Goal: Information Seeking & Learning: Learn about a topic

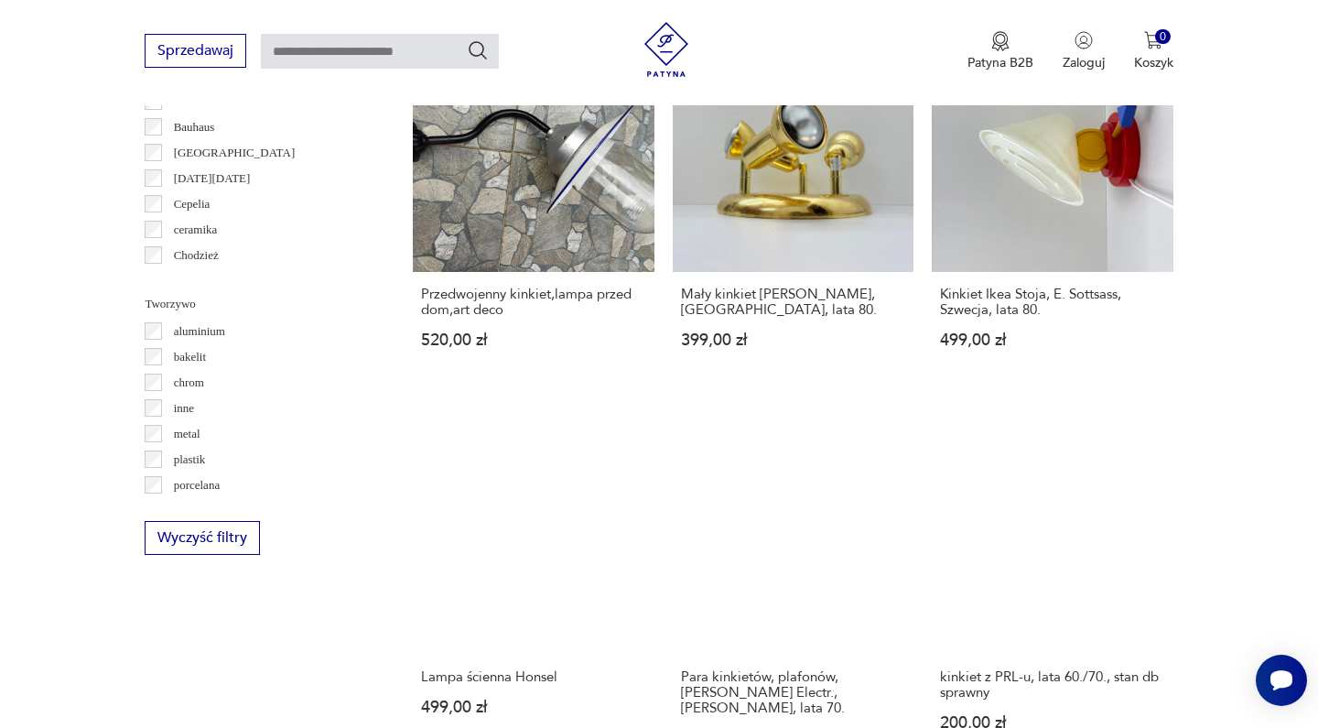
scroll to position [1596, 0]
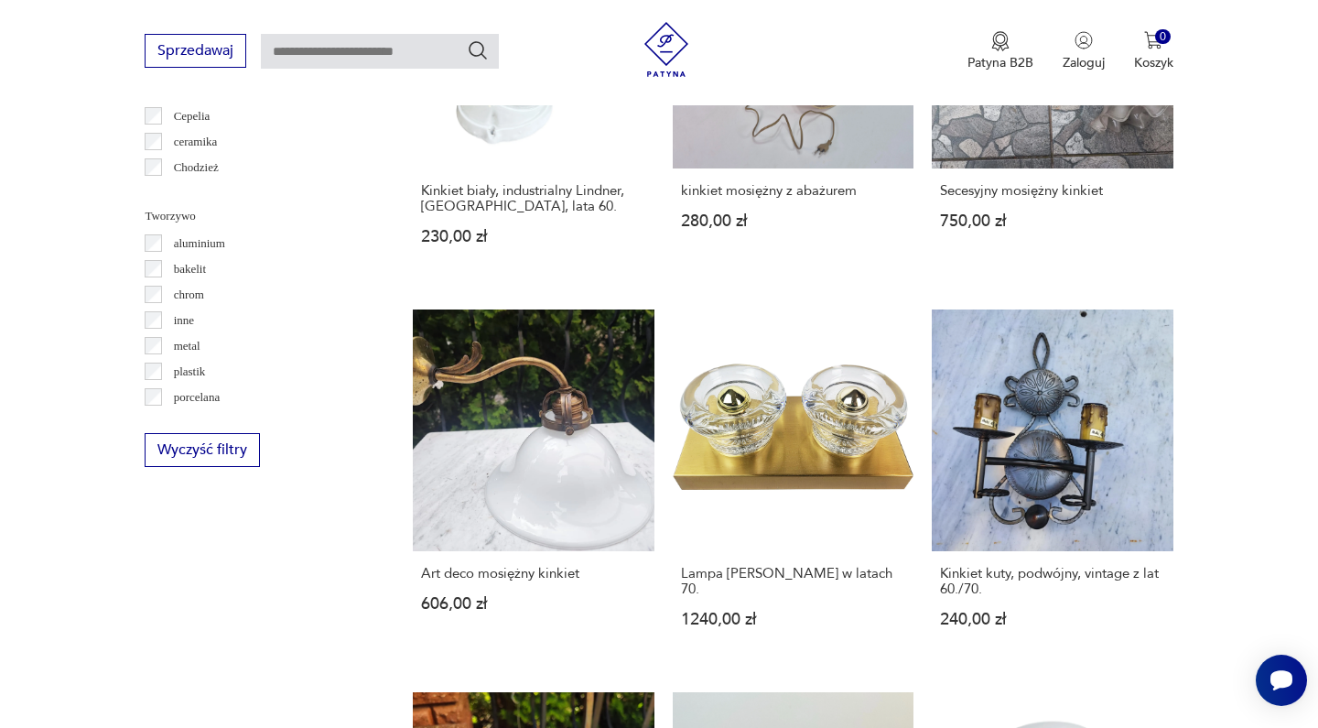
scroll to position [1623, 0]
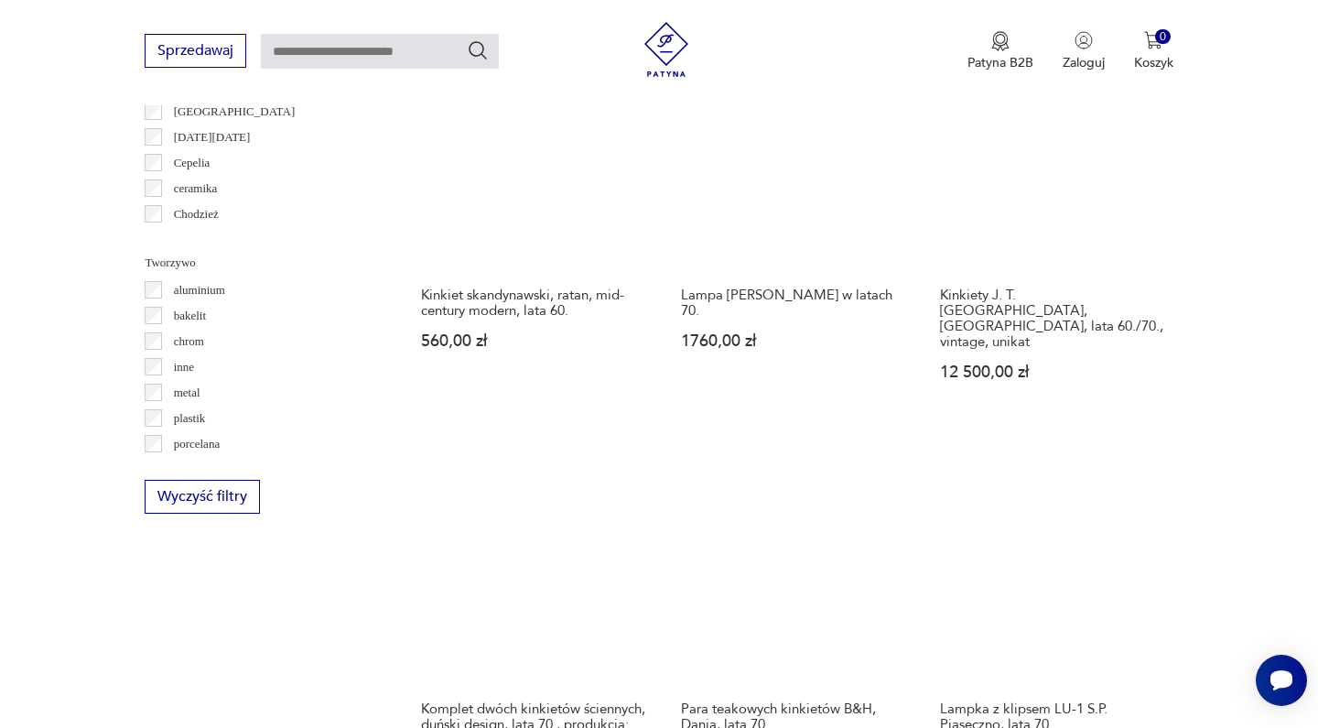
scroll to position [1578, 0]
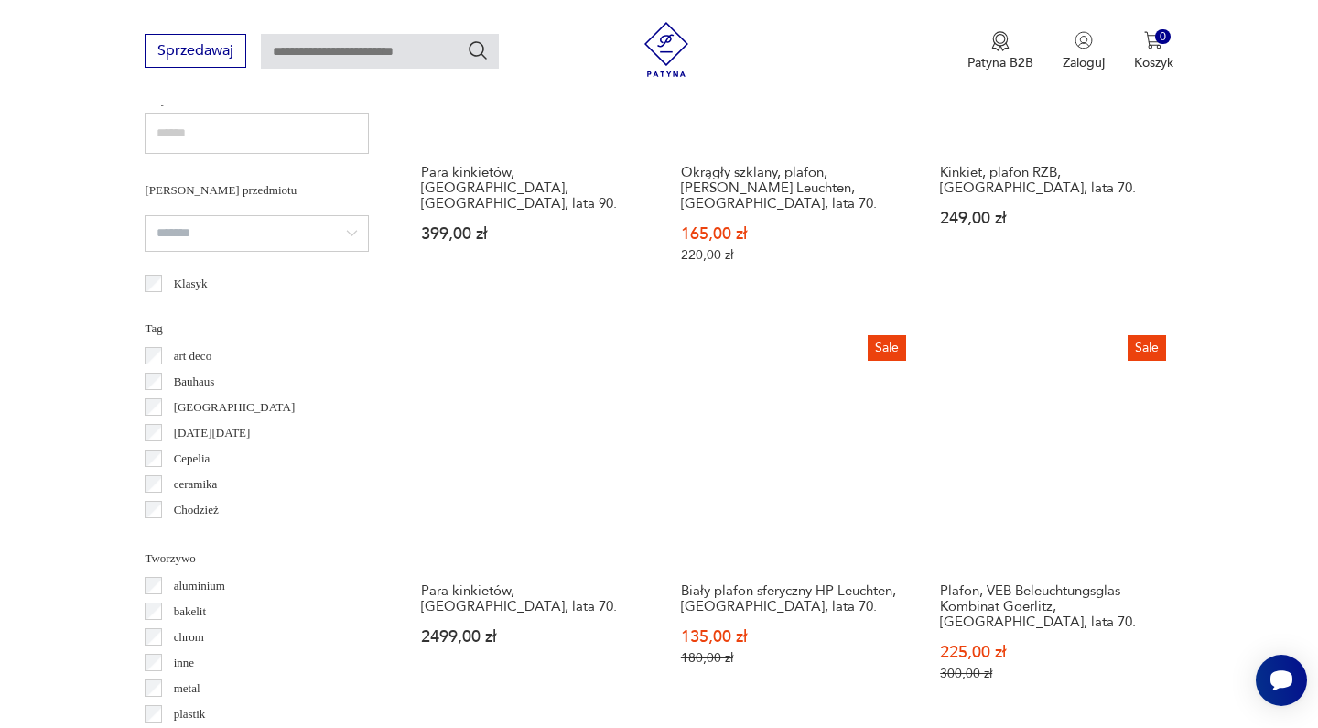
scroll to position [1780, 0]
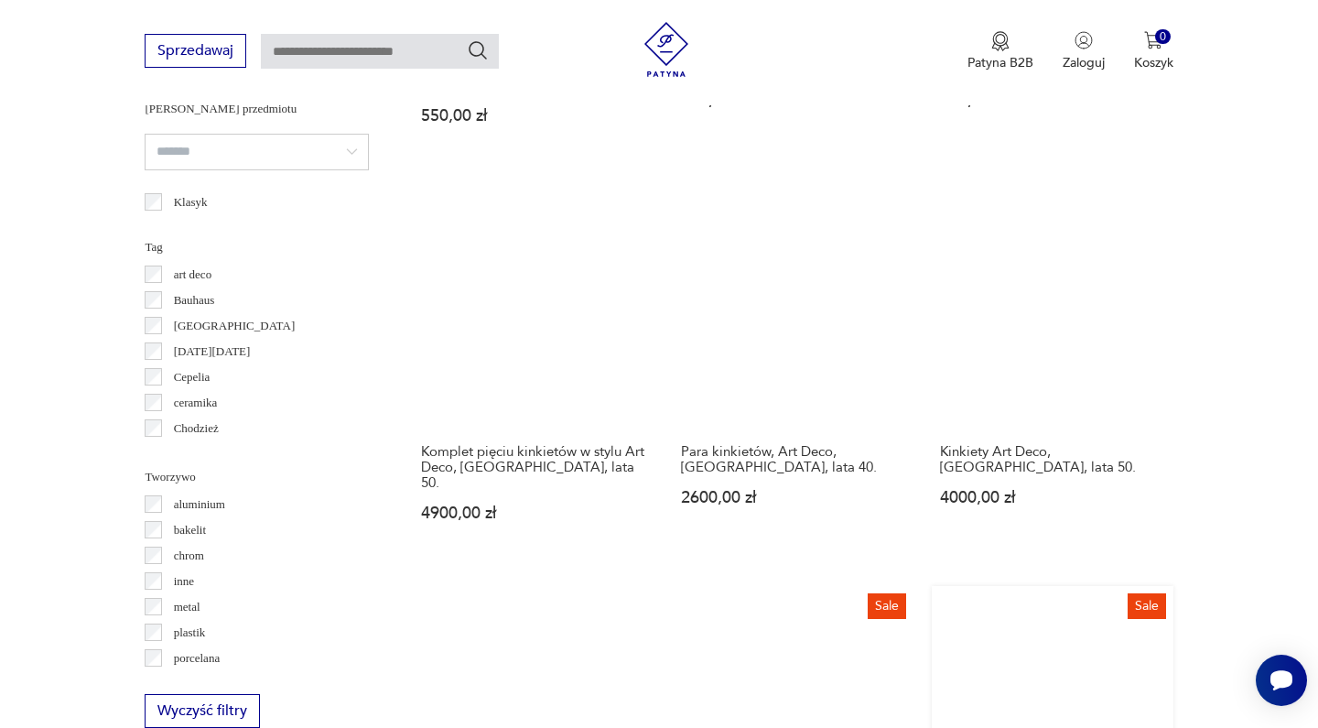
scroll to position [1757, 0]
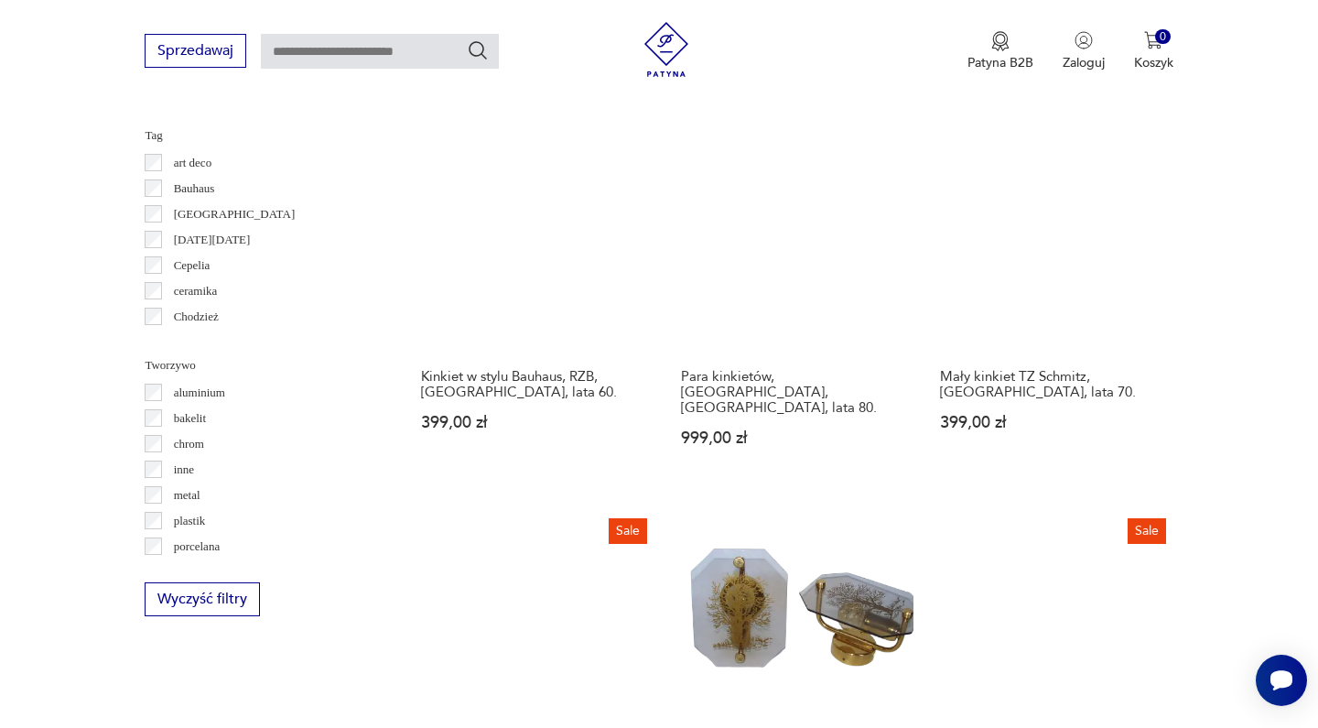
scroll to position [1552, 0]
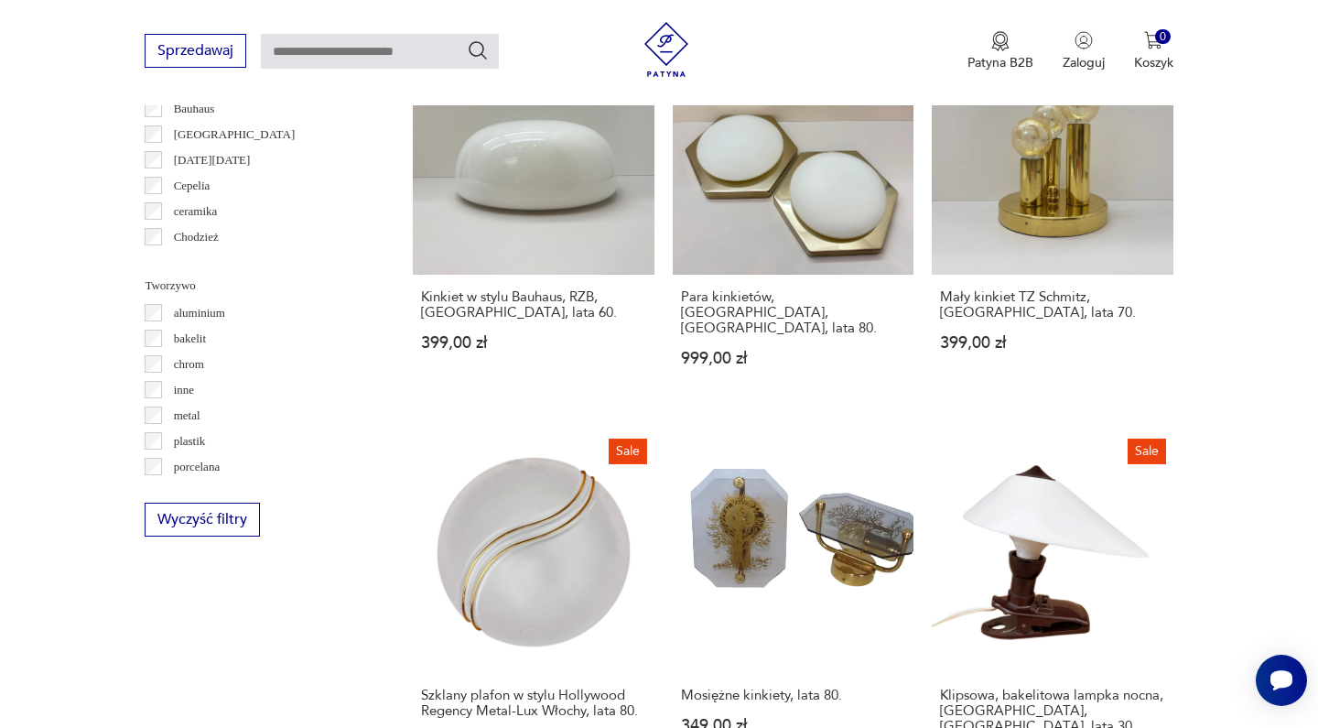
click at [198, 365] on p "chrom" at bounding box center [189, 364] width 30 height 20
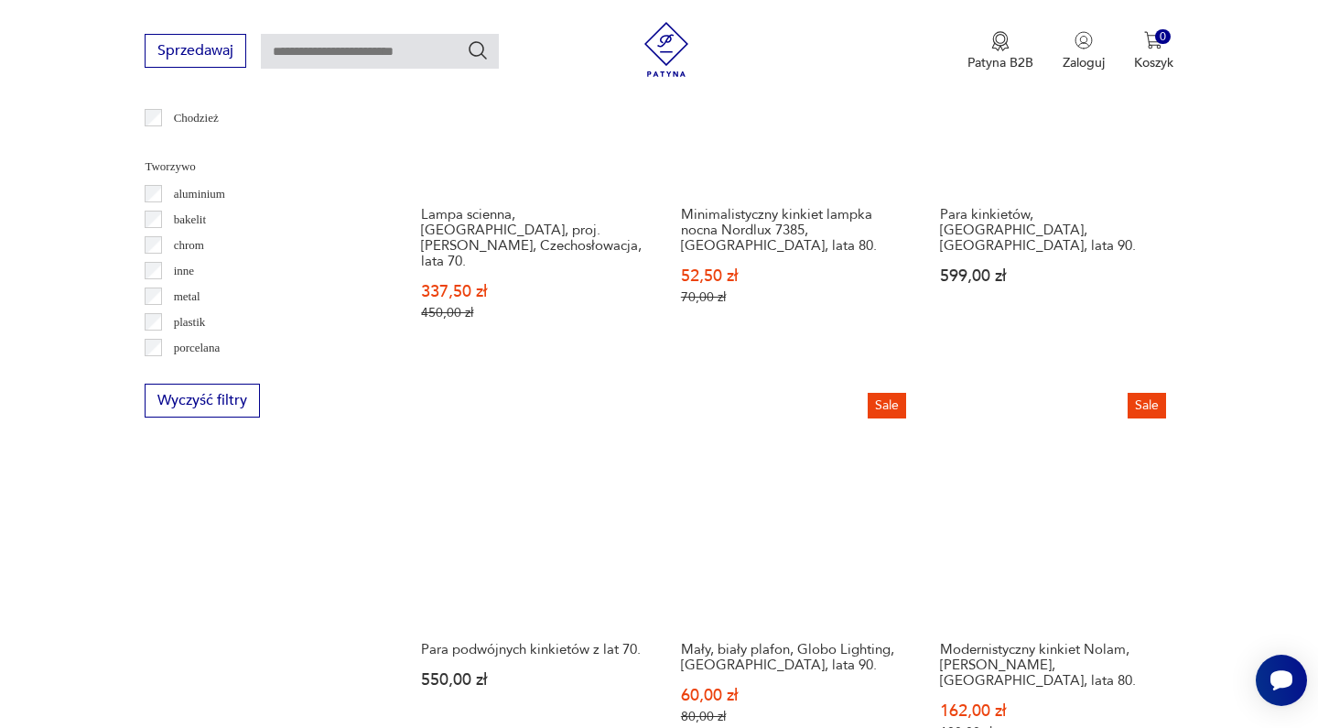
scroll to position [1819, 0]
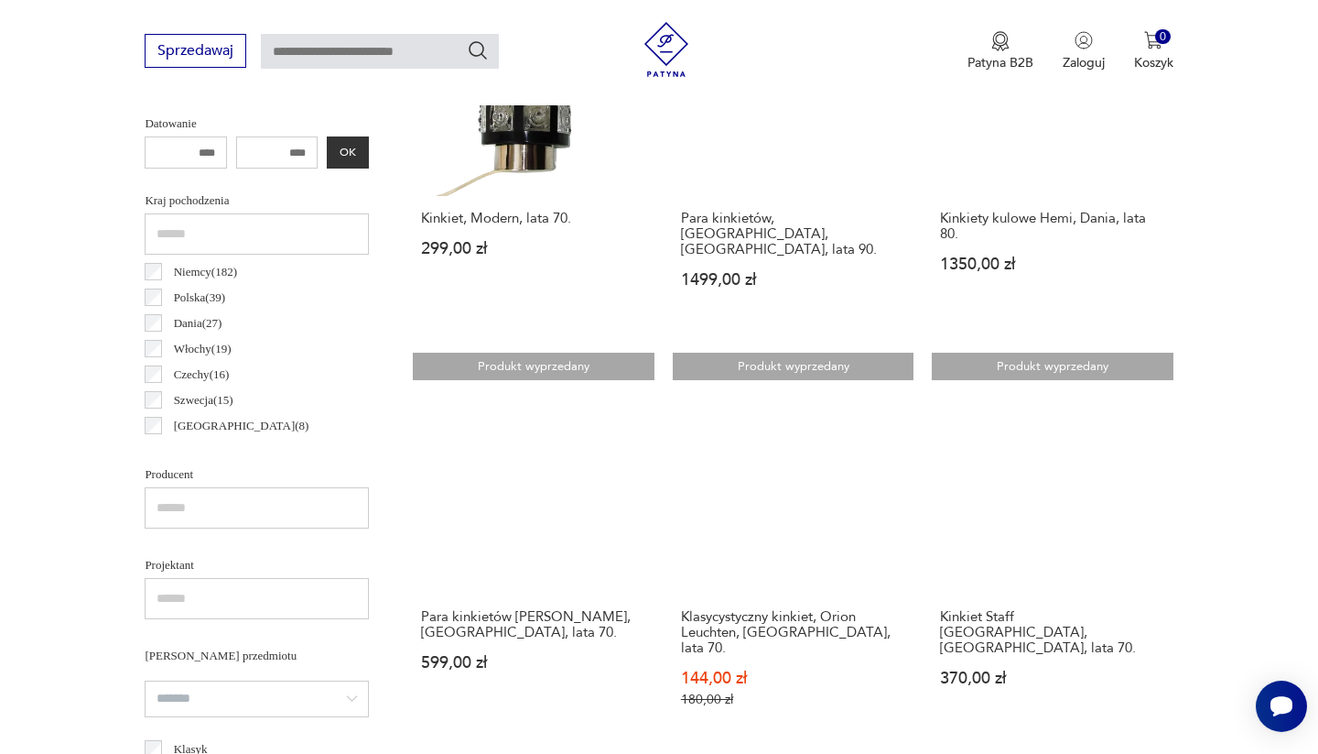
scroll to position [832, 0]
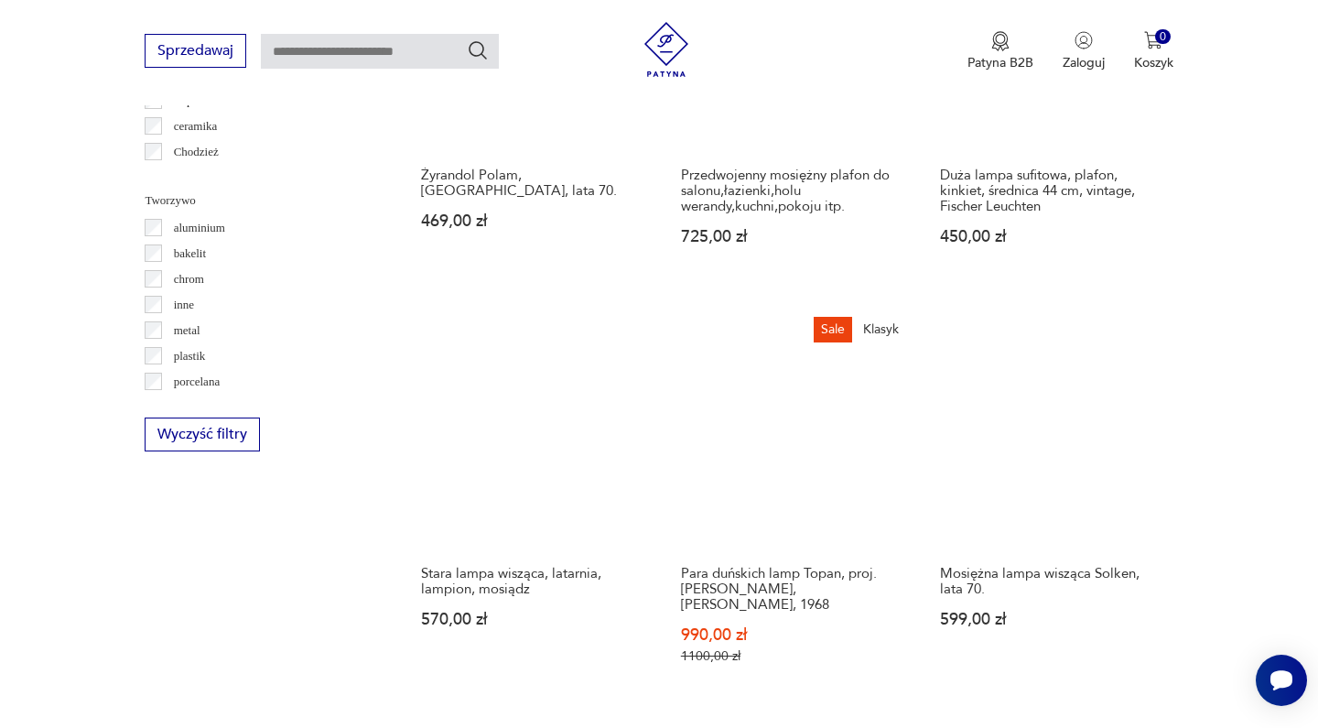
scroll to position [1638, 0]
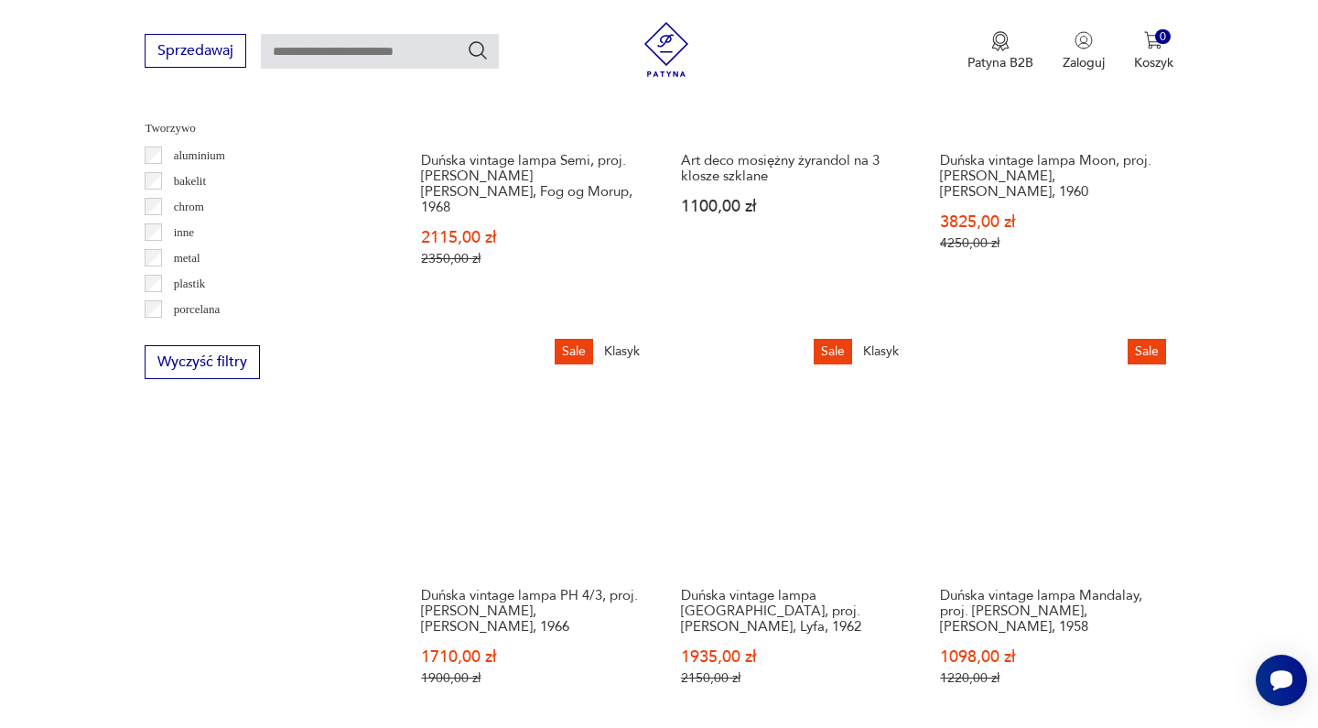
scroll to position [1710, 0]
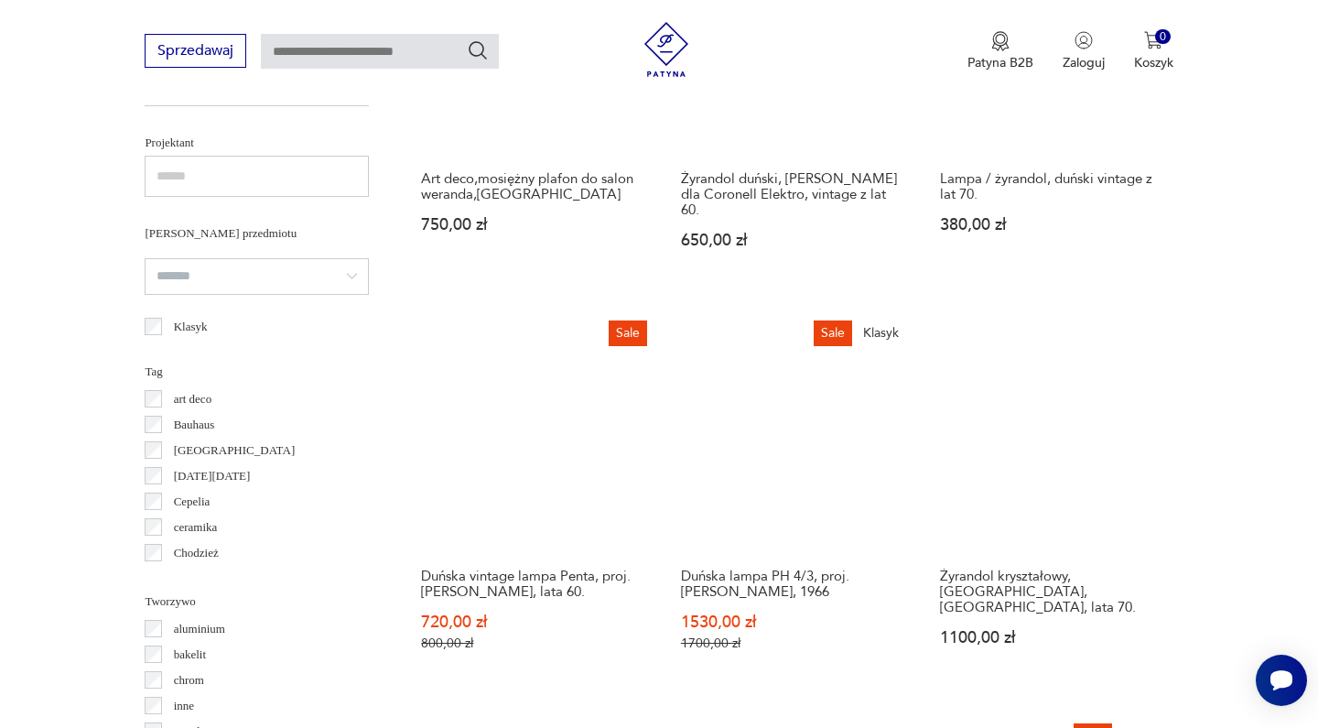
scroll to position [1622, 0]
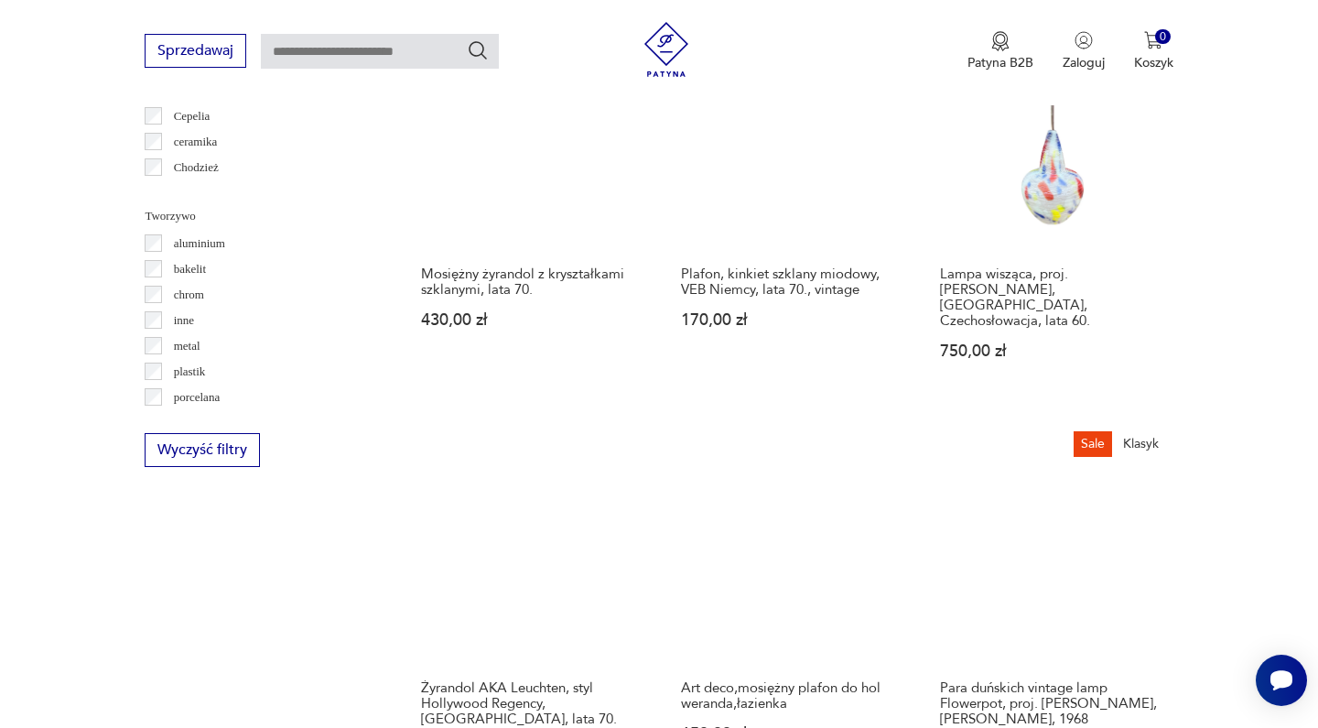
scroll to position [432, 0]
